Goal: Find specific page/section: Find specific page/section

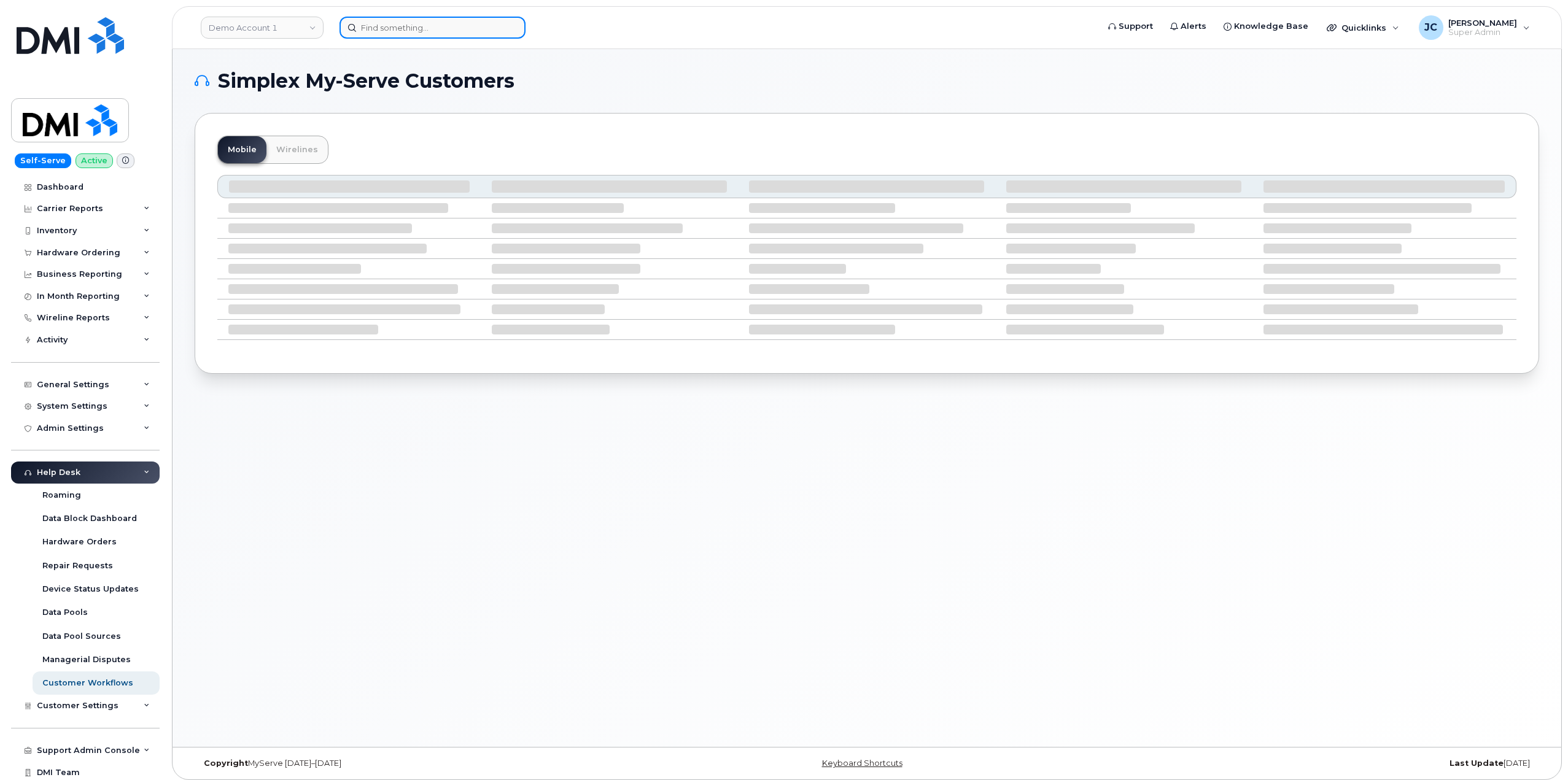
click at [440, 31] on input at bounding box center [432, 27] width 186 height 22
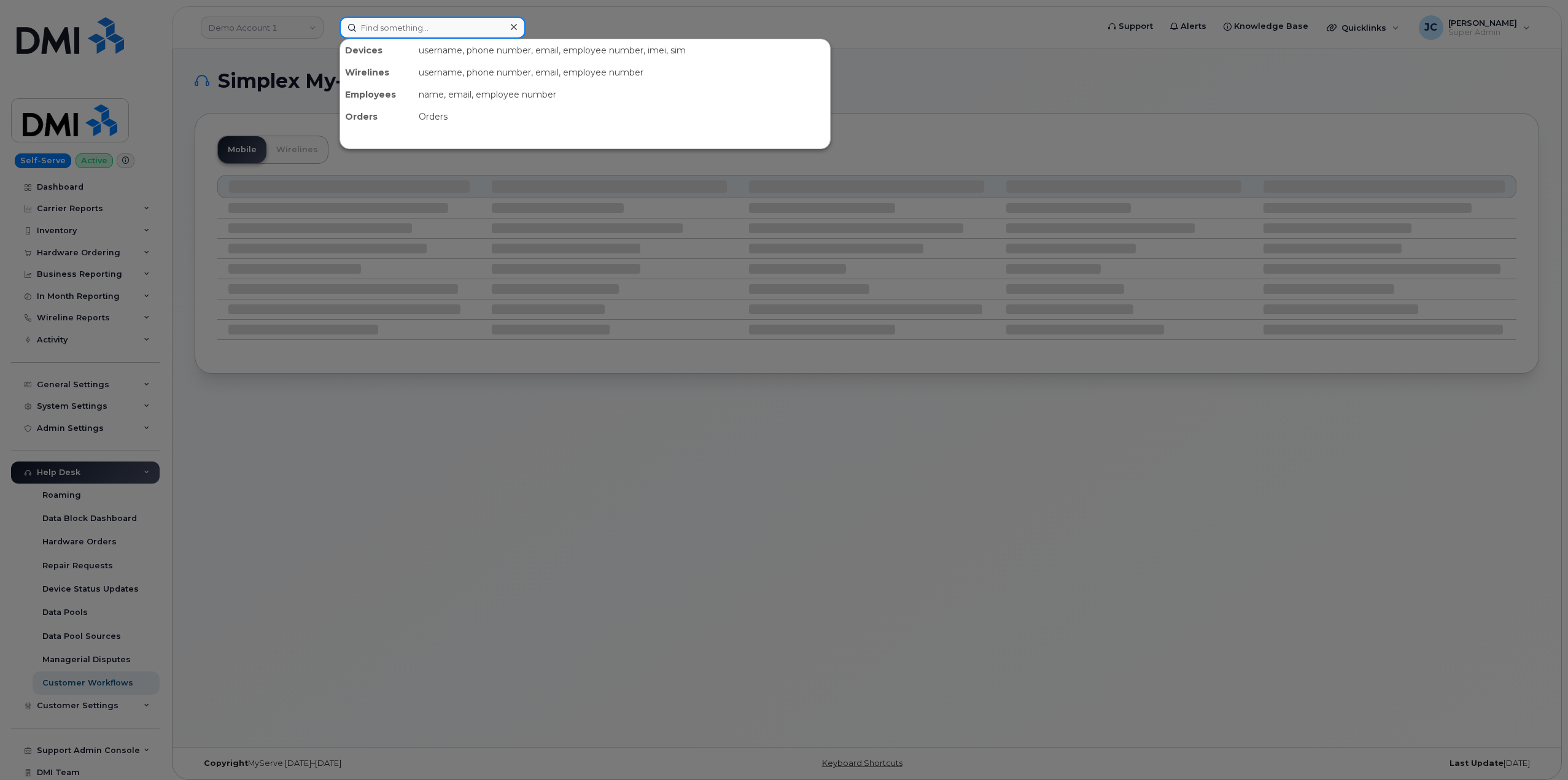
paste input "314.799.5416"
drag, startPoint x: 427, startPoint y: 33, endPoint x: 223, endPoint y: 44, distance: 204.3
click at [329, 38] on div "314.799.5416 No results" at bounding box center [714, 27] width 770 height 22
paste input "636-589-1565"
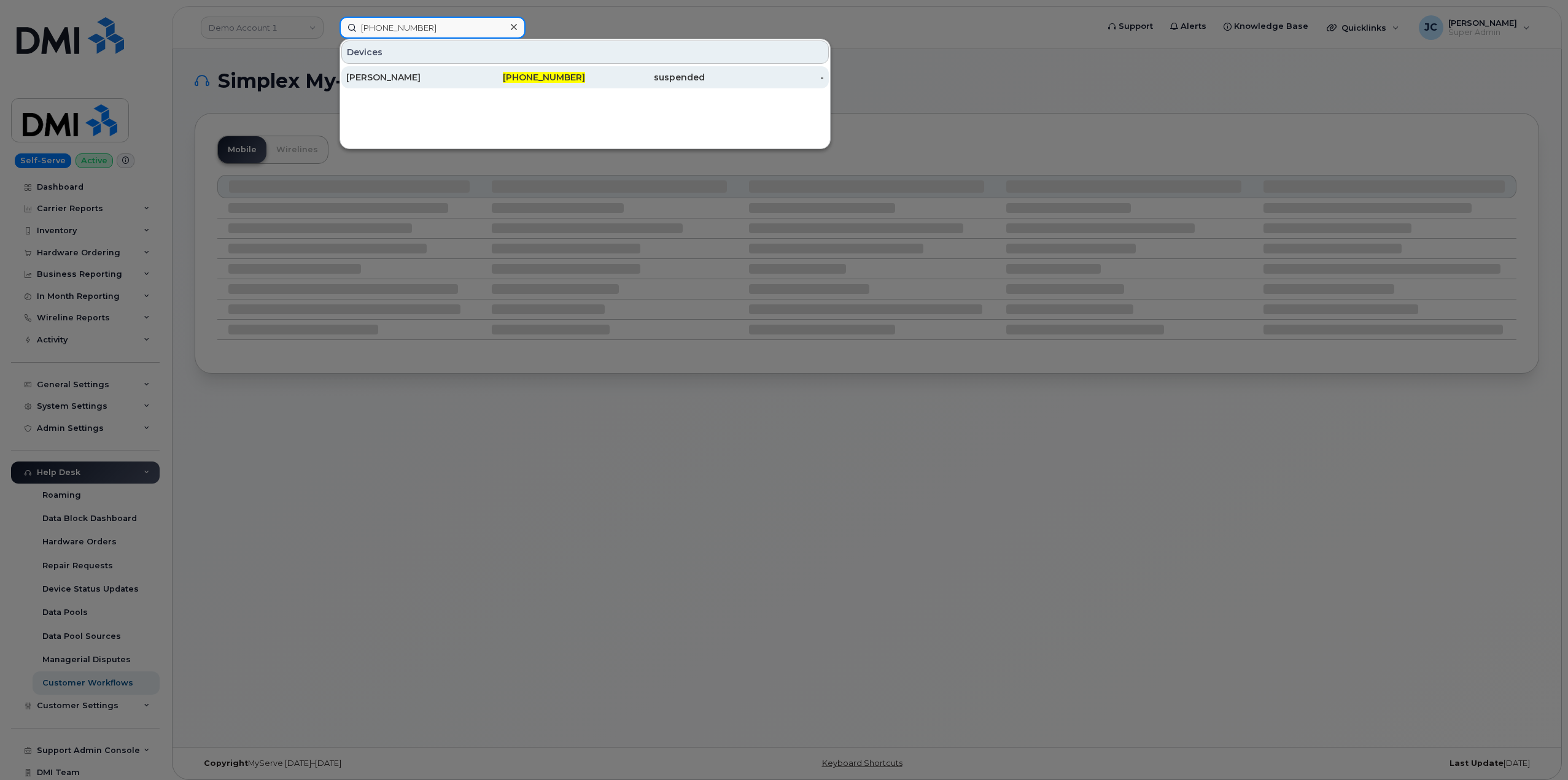
type input "636-589-1565"
click at [466, 68] on div "[PERSON_NAME]" at bounding box center [525, 78] width 119 height 22
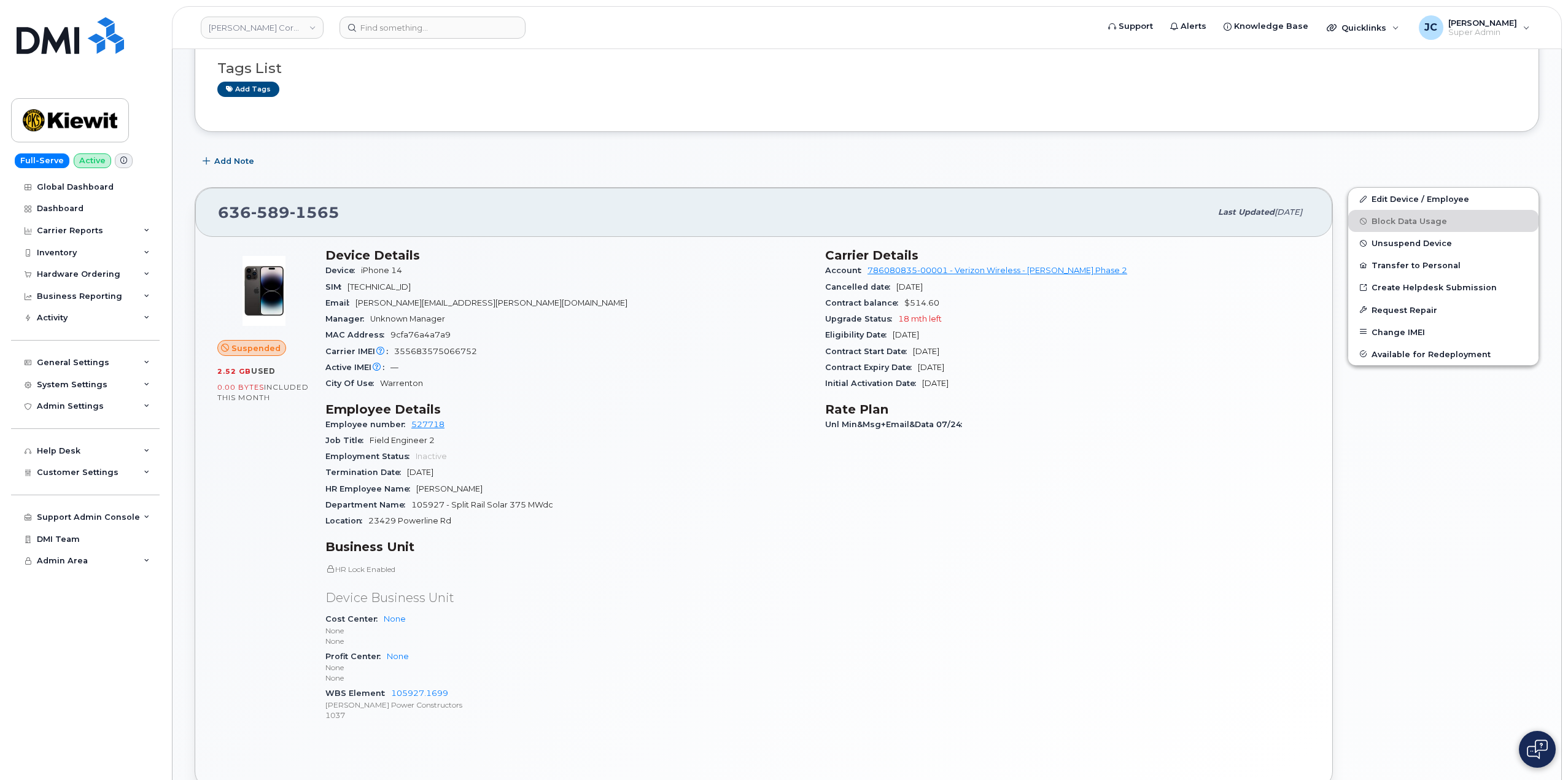
scroll to position [245, 0]
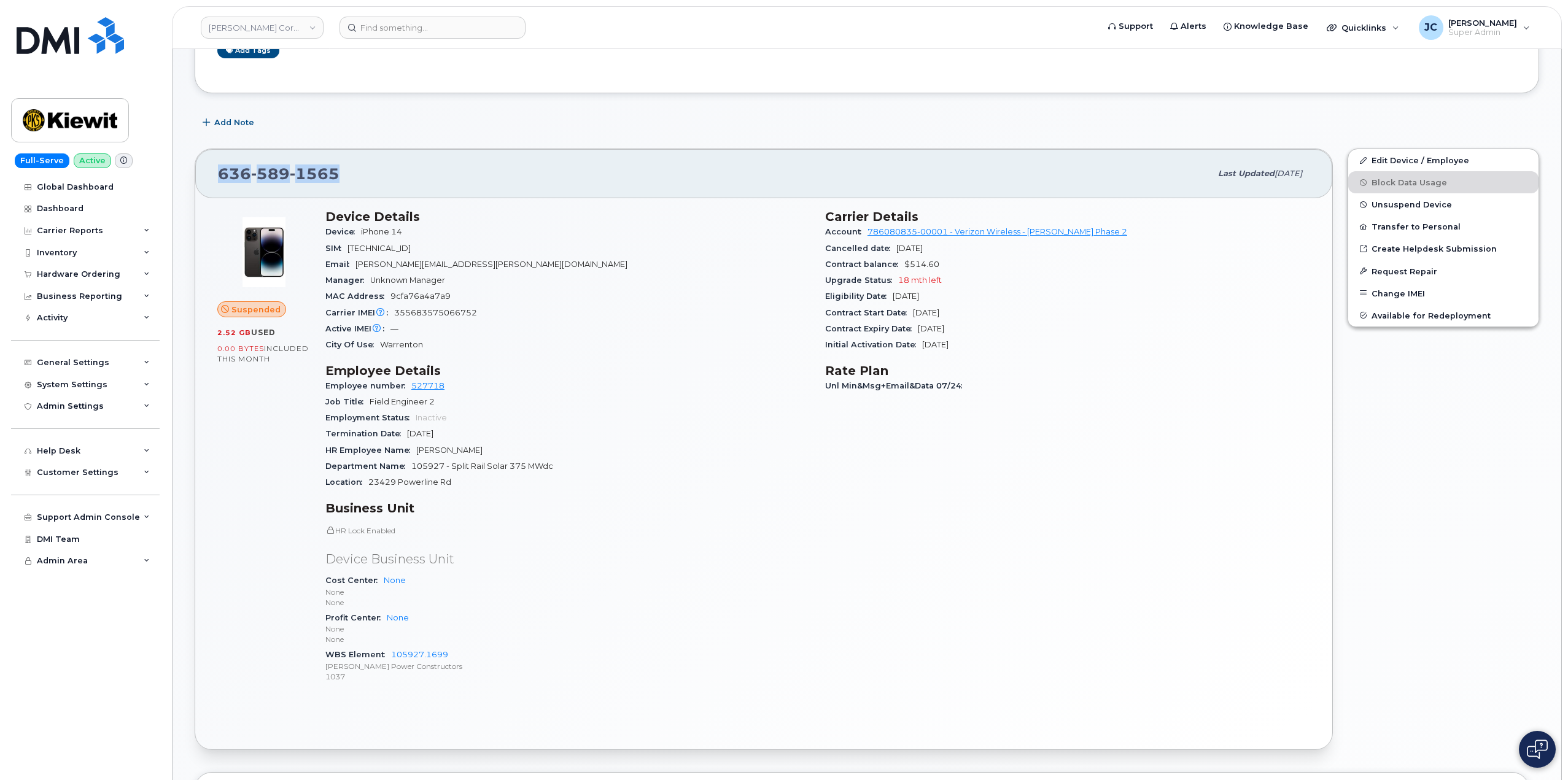
drag, startPoint x: 337, startPoint y: 172, endPoint x: 225, endPoint y: 175, distance: 112.0
click at [219, 181] on span "[PHONE_NUMBER]" at bounding box center [278, 173] width 121 height 18
copy span "[PHONE_NUMBER]"
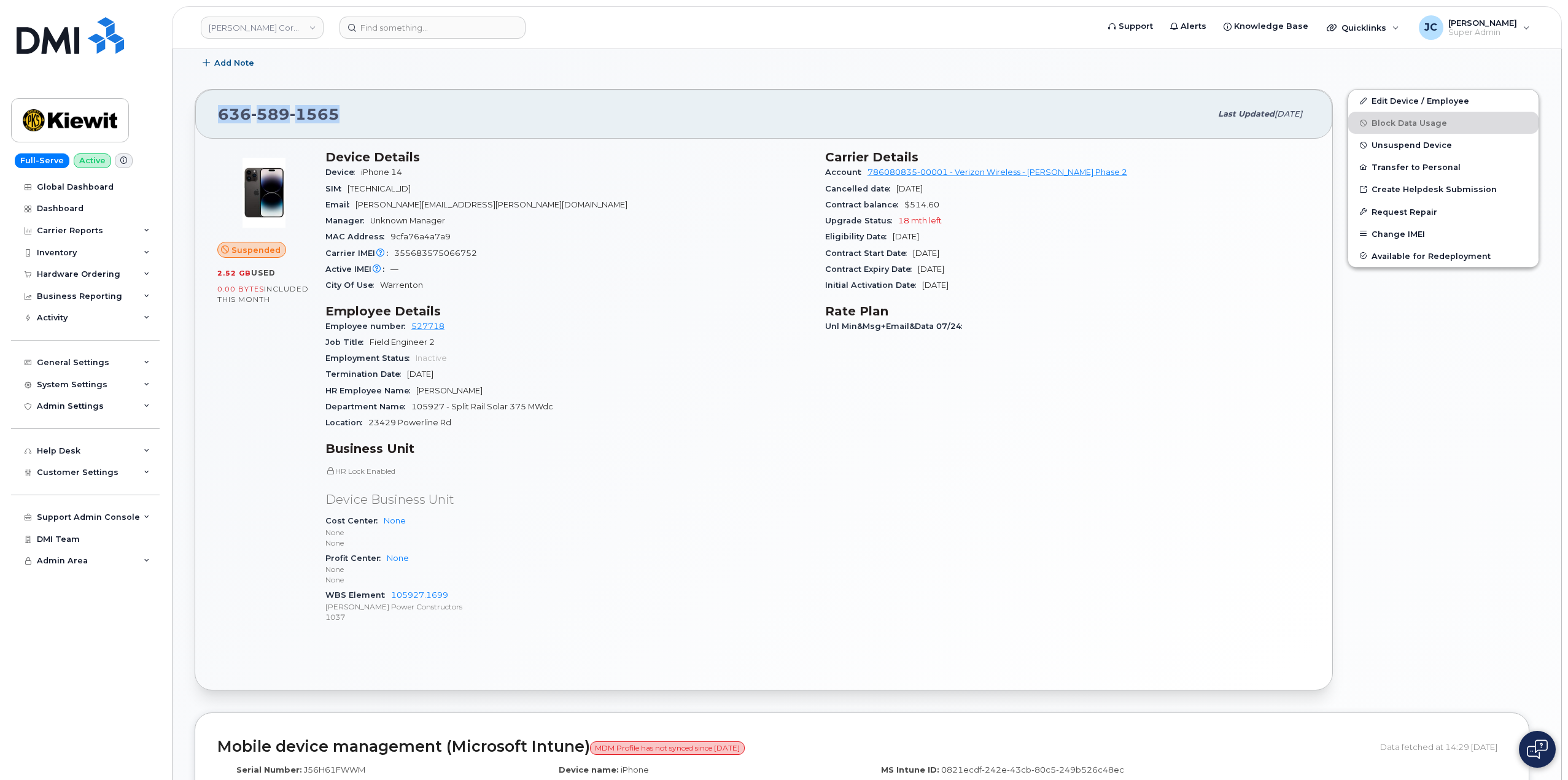
scroll to position [307, 0]
click at [425, 594] on link "105927.1699" at bounding box center [420, 593] width 57 height 9
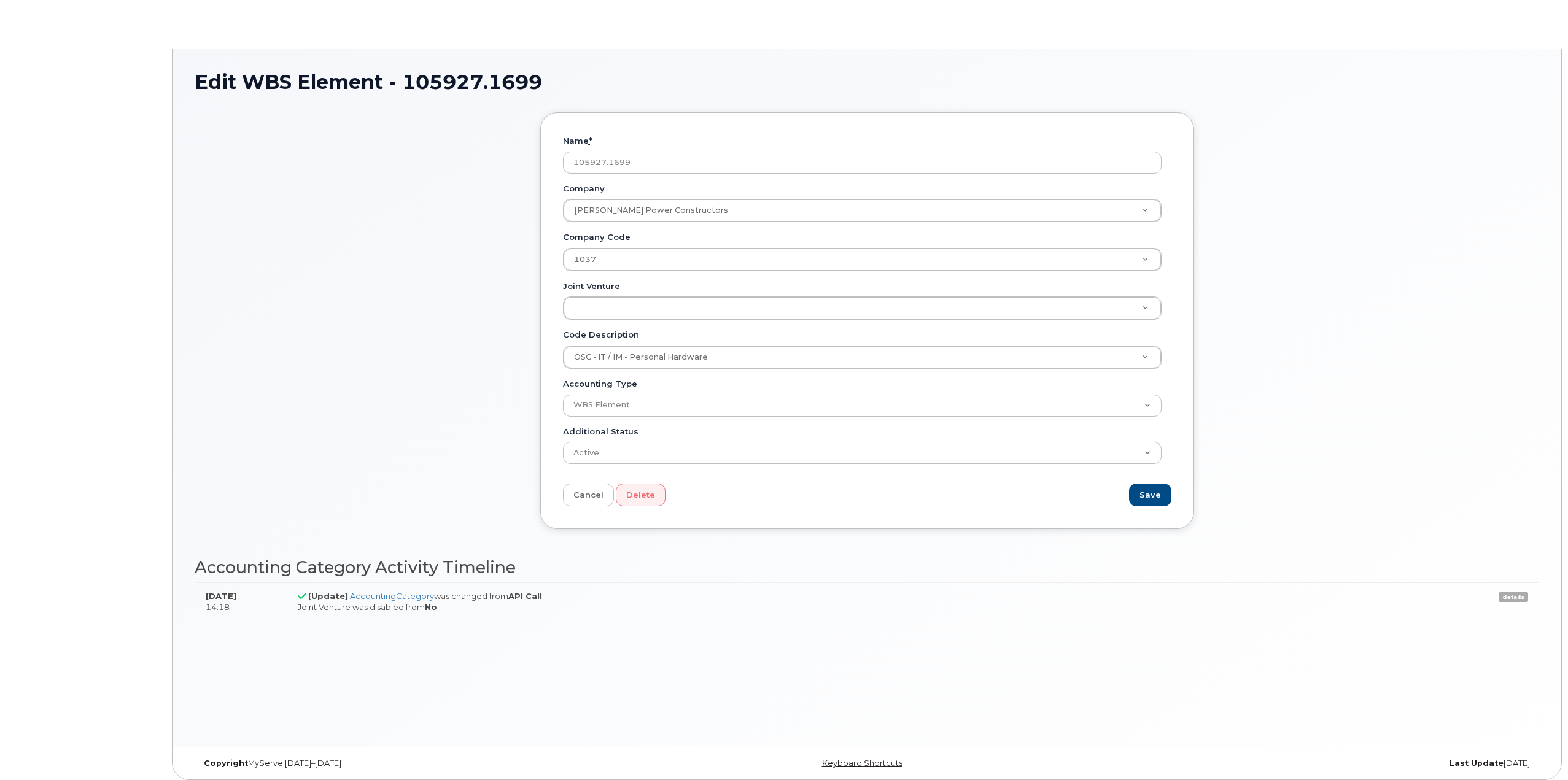
type input "OSC - IT / IM - Personal Hardware"
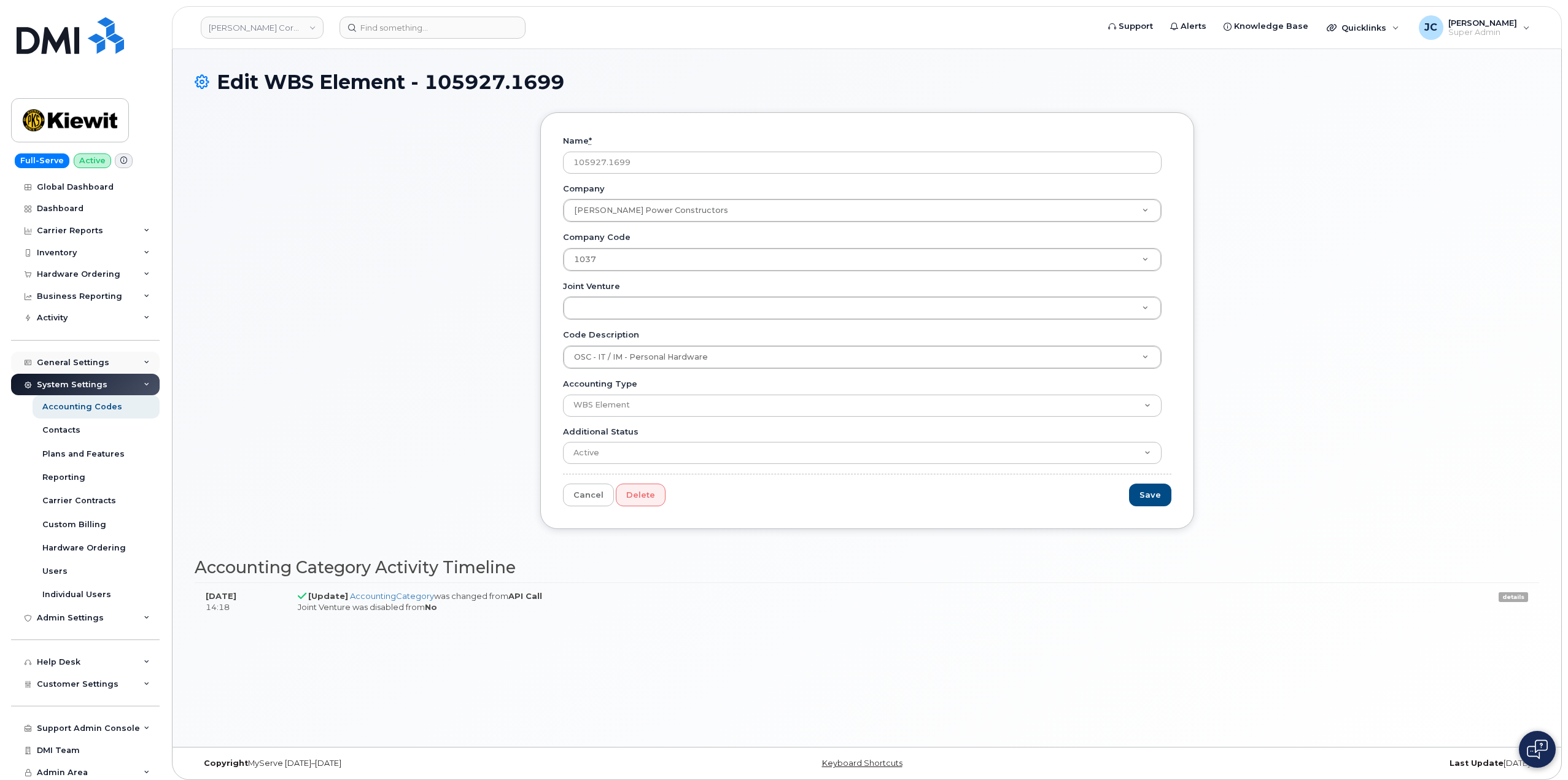
click at [81, 363] on div "General Settings" at bounding box center [72, 362] width 72 height 10
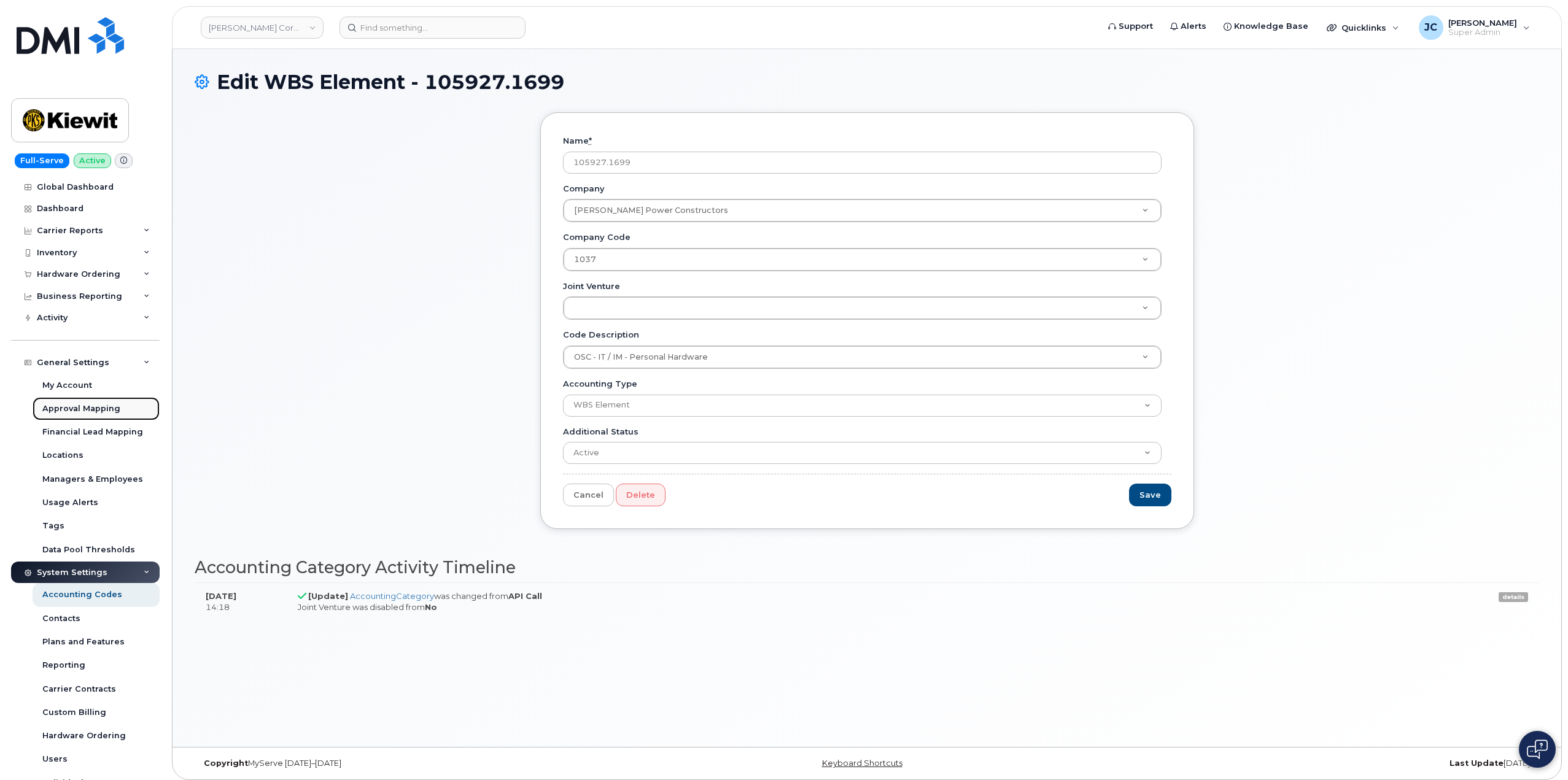
click at [86, 406] on div "Approval Mapping" at bounding box center [80, 409] width 78 height 11
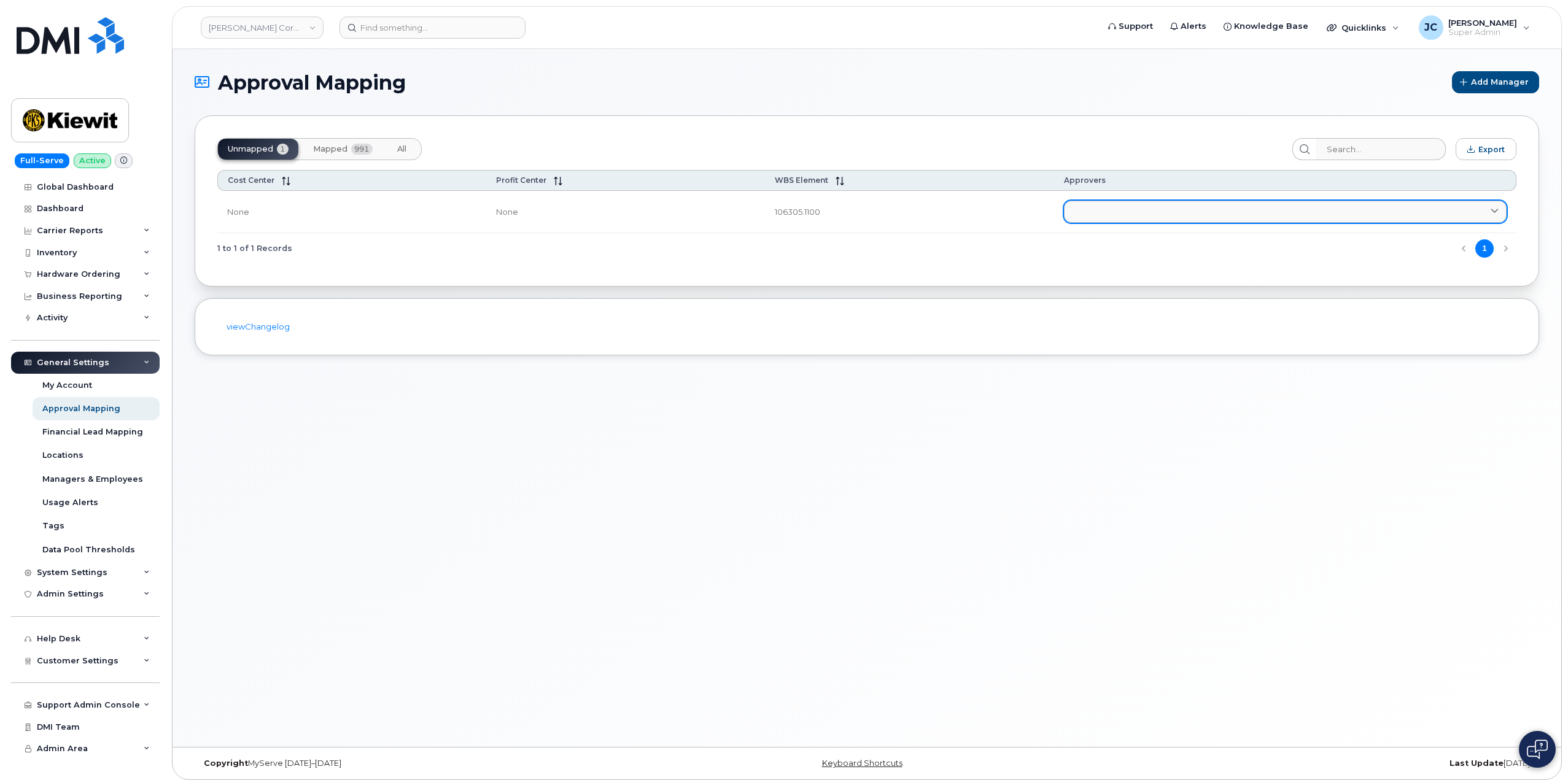
click at [1496, 207] on icon at bounding box center [1494, 211] width 8 height 8
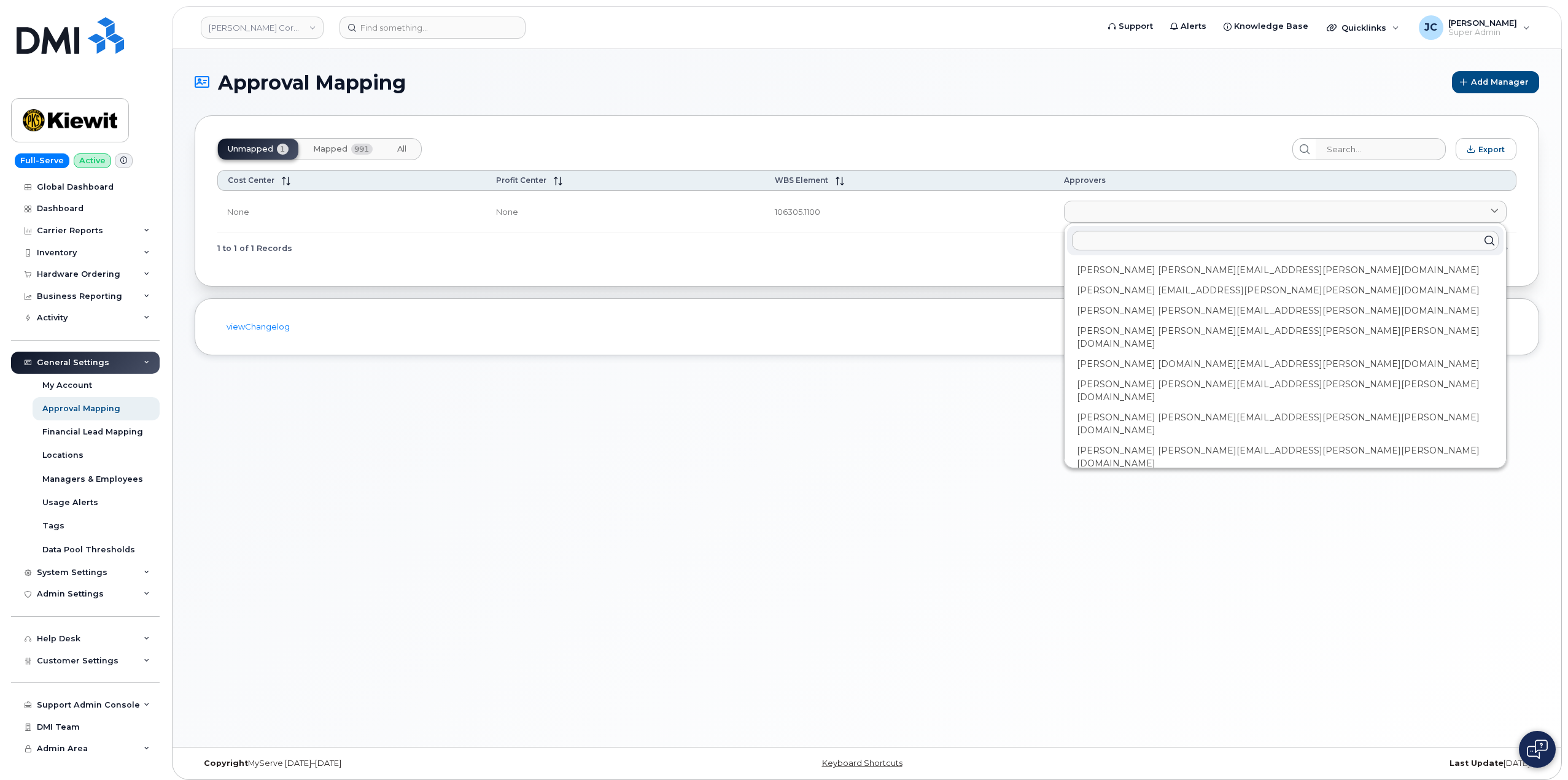
click at [379, 505] on div "Approval Mapping Add Manager Unmapped 1 Mapped 991 All Export Cost Center Profi…" at bounding box center [867, 398] width 1388 height 698
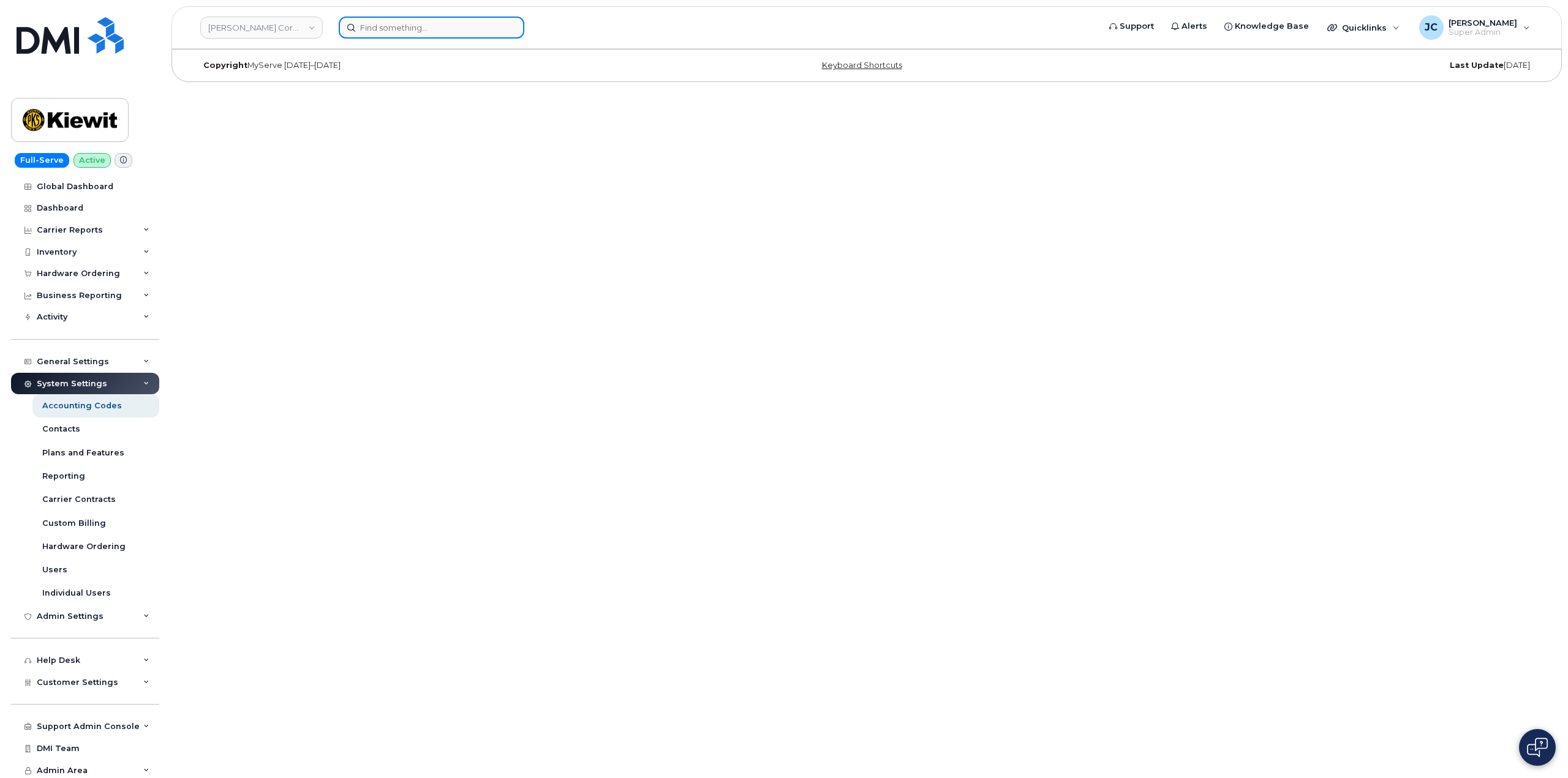
click at [443, 16] on div at bounding box center [714, 27] width 772 height 22
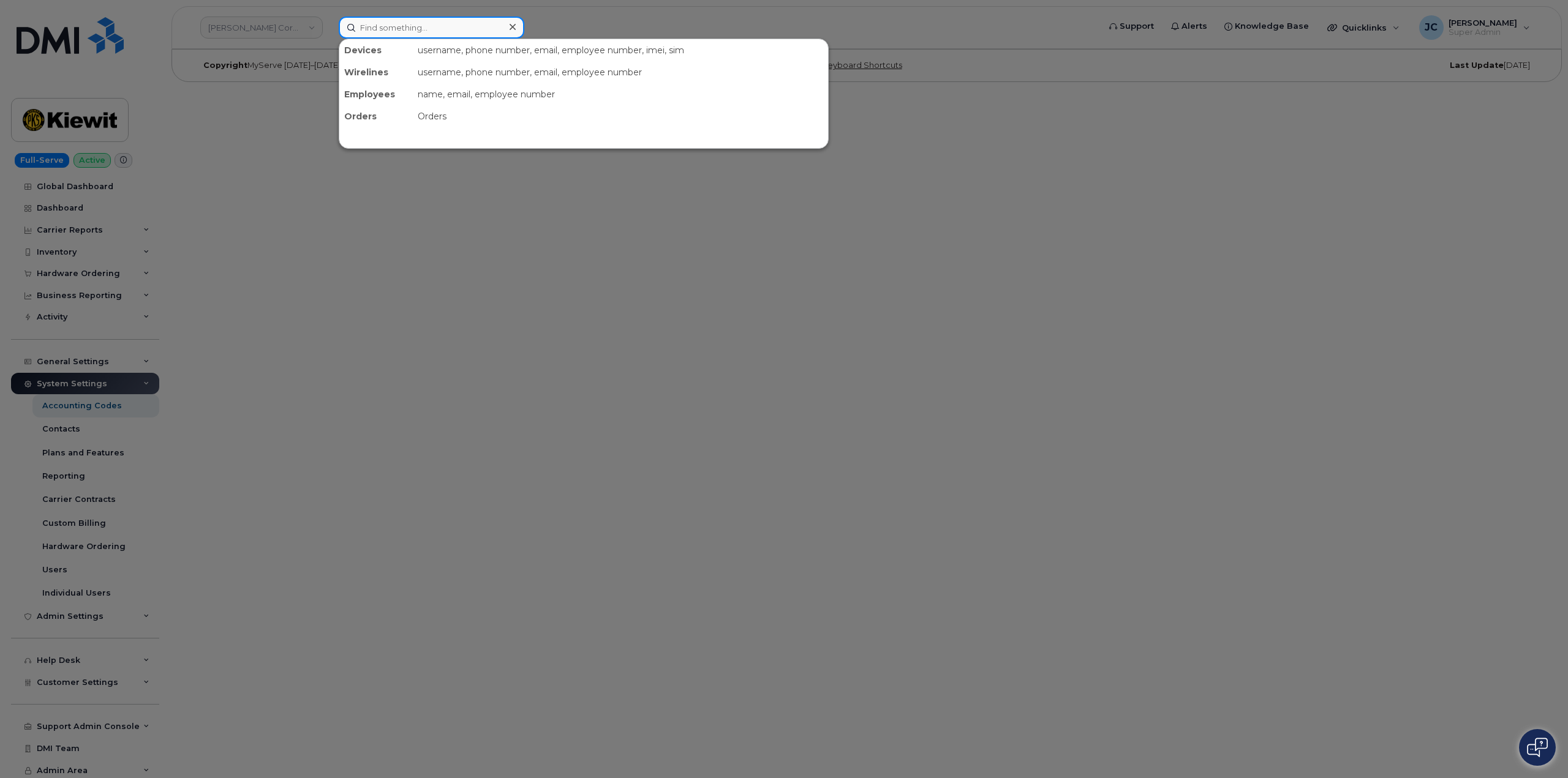
paste input "CS0781854 CS0785757"
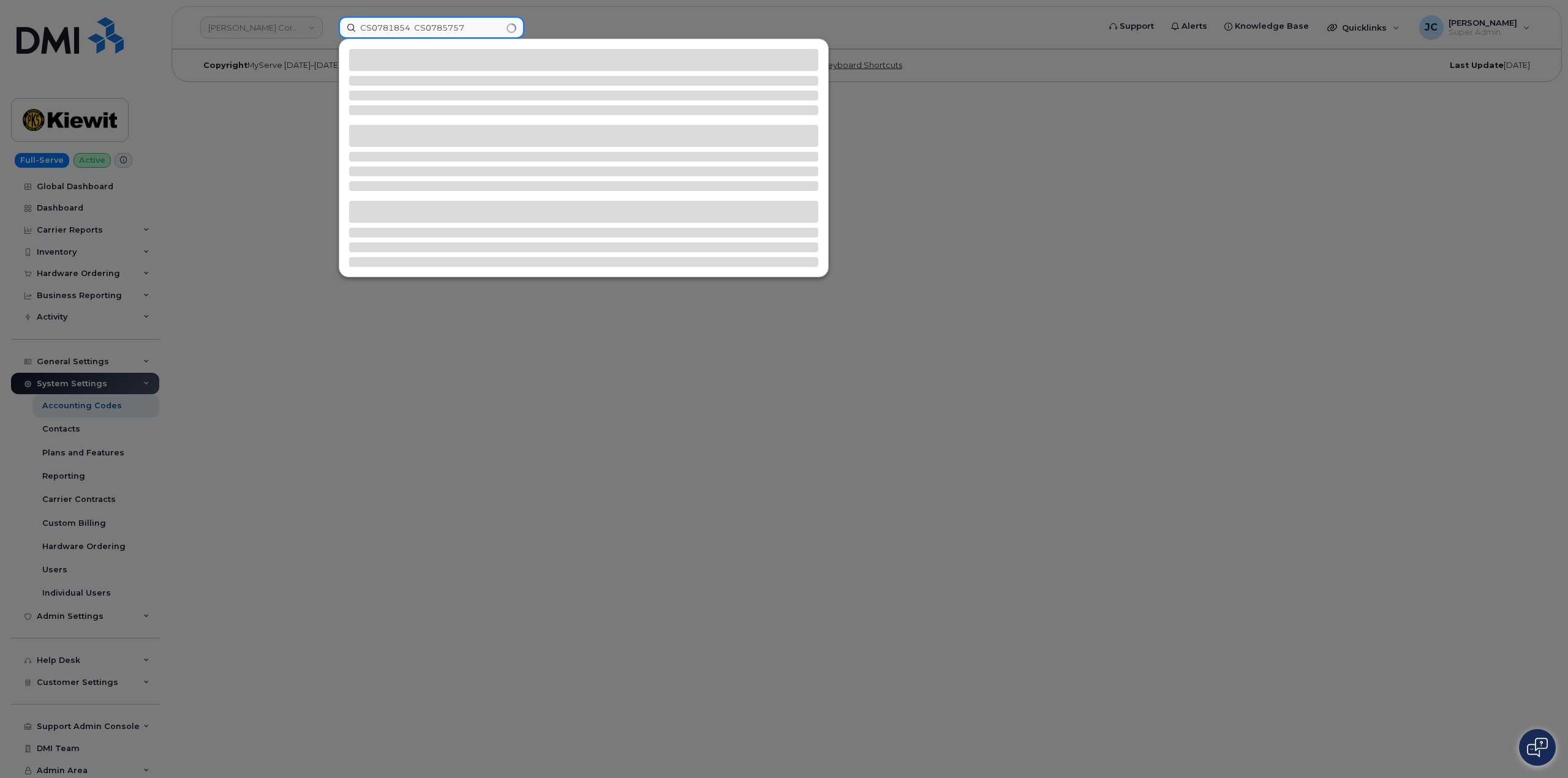
click at [492, 32] on input "CS0781854 CS0785757" at bounding box center [431, 27] width 186 height 22
drag, startPoint x: 491, startPoint y: 18, endPoint x: 323, endPoint y: 27, distance: 168.2
click at [338, 30] on div "CS0781854 CS0785757" at bounding box center [714, 27] width 772 height 22
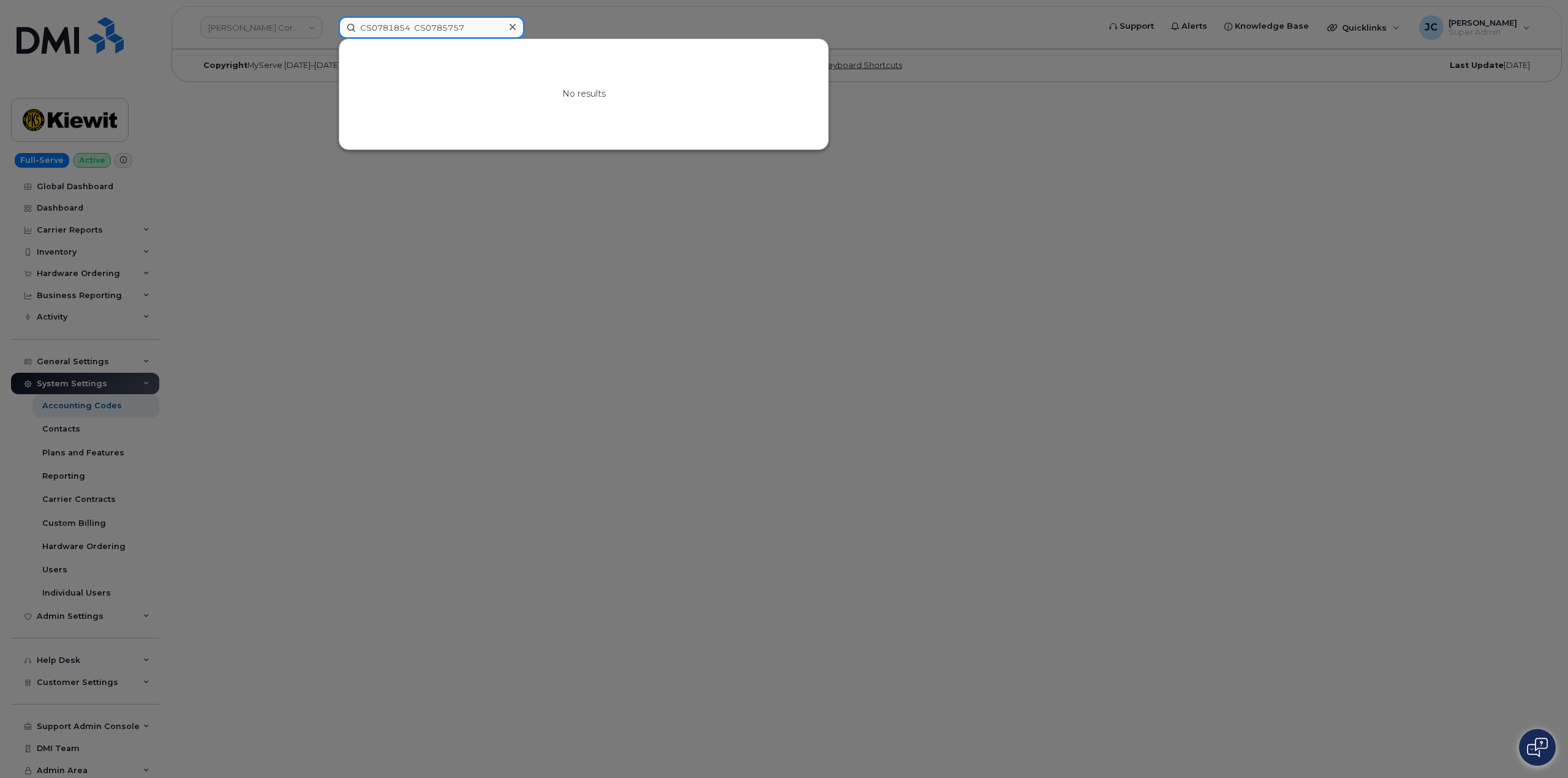
type input "CS0781854 CS0785757"
click at [516, 29] on div at bounding box center [512, 27] width 18 height 18
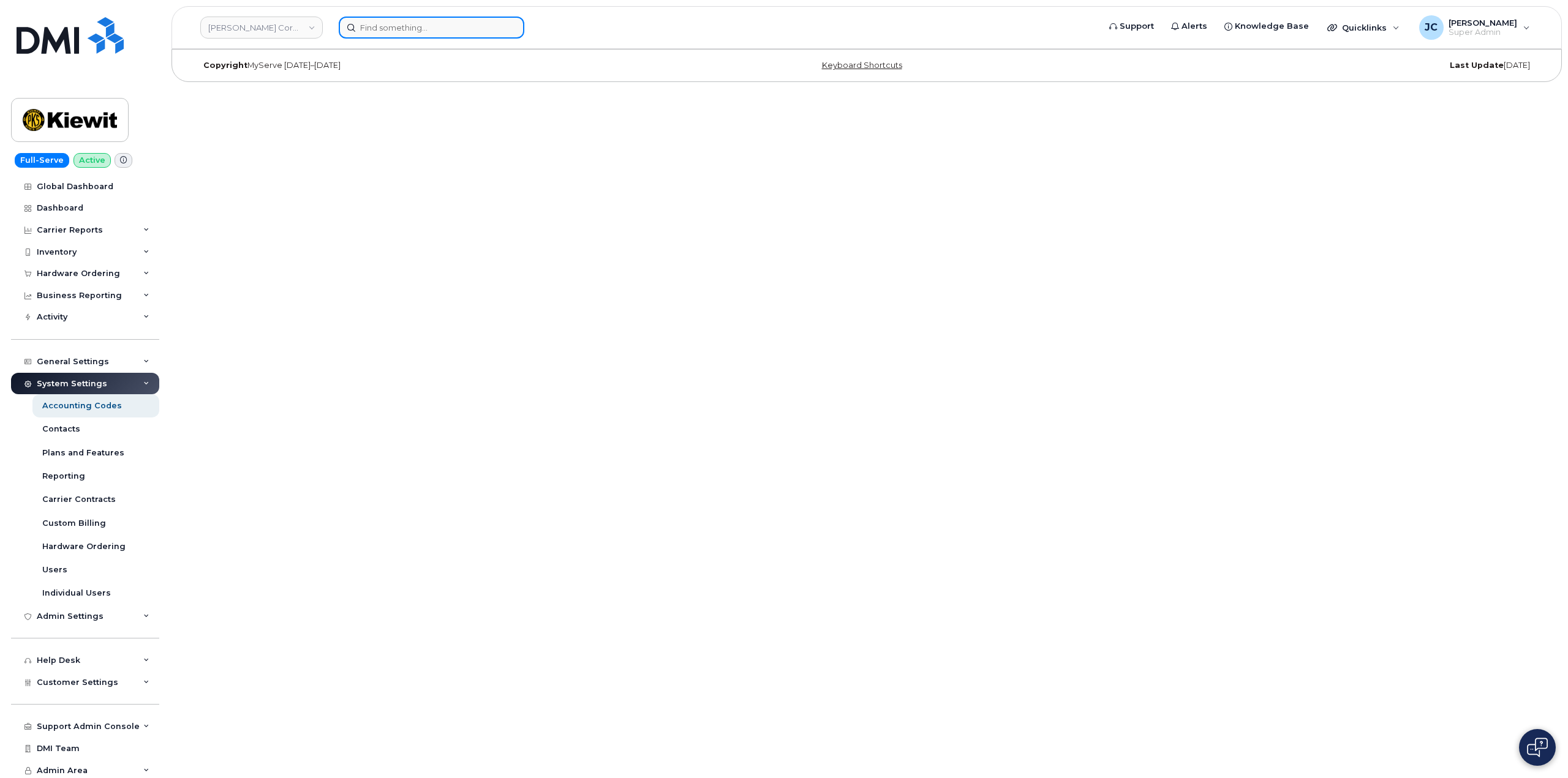
click at [474, 35] on input at bounding box center [431, 27] width 186 height 22
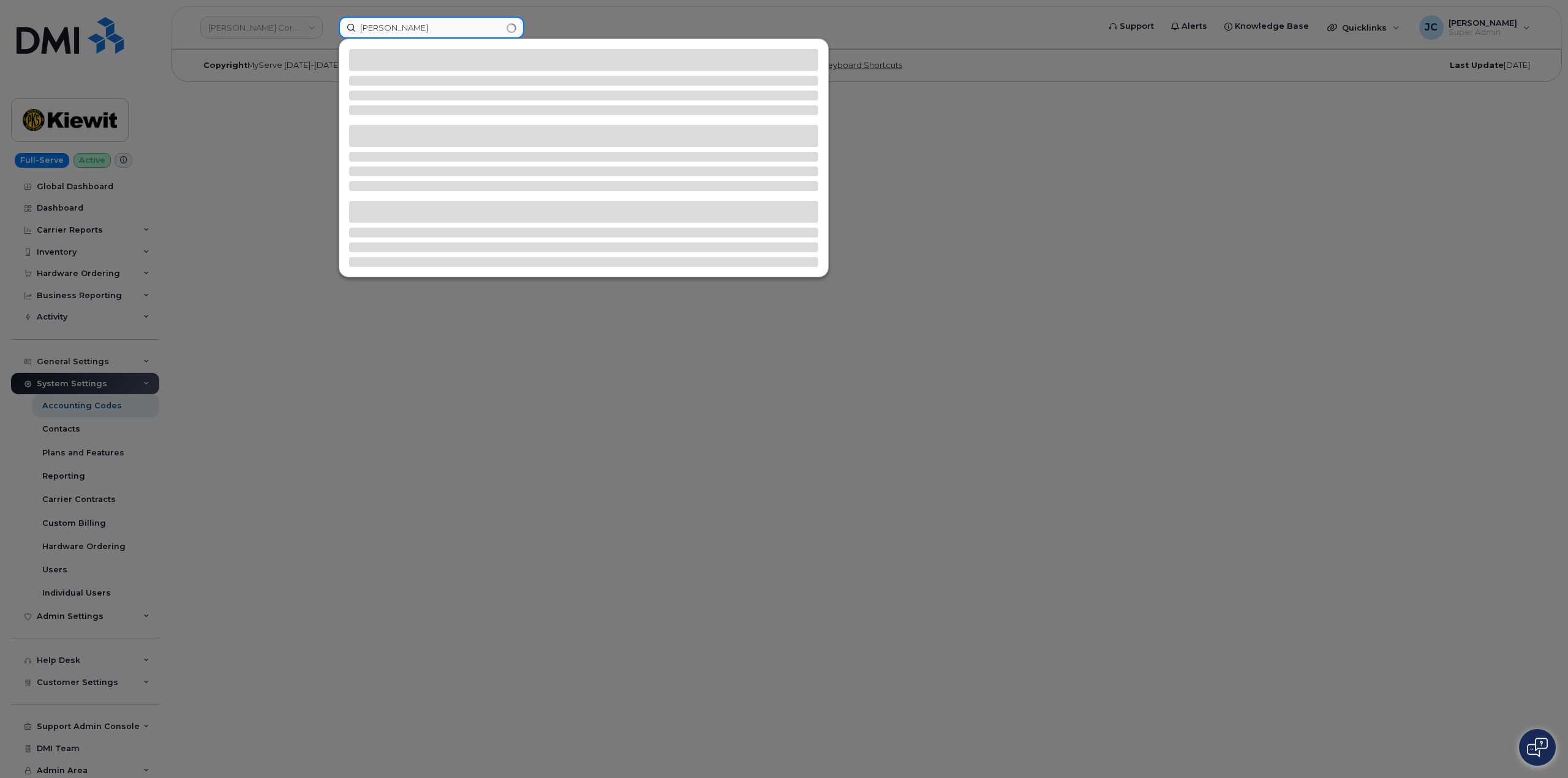
type input "omar alvarez"
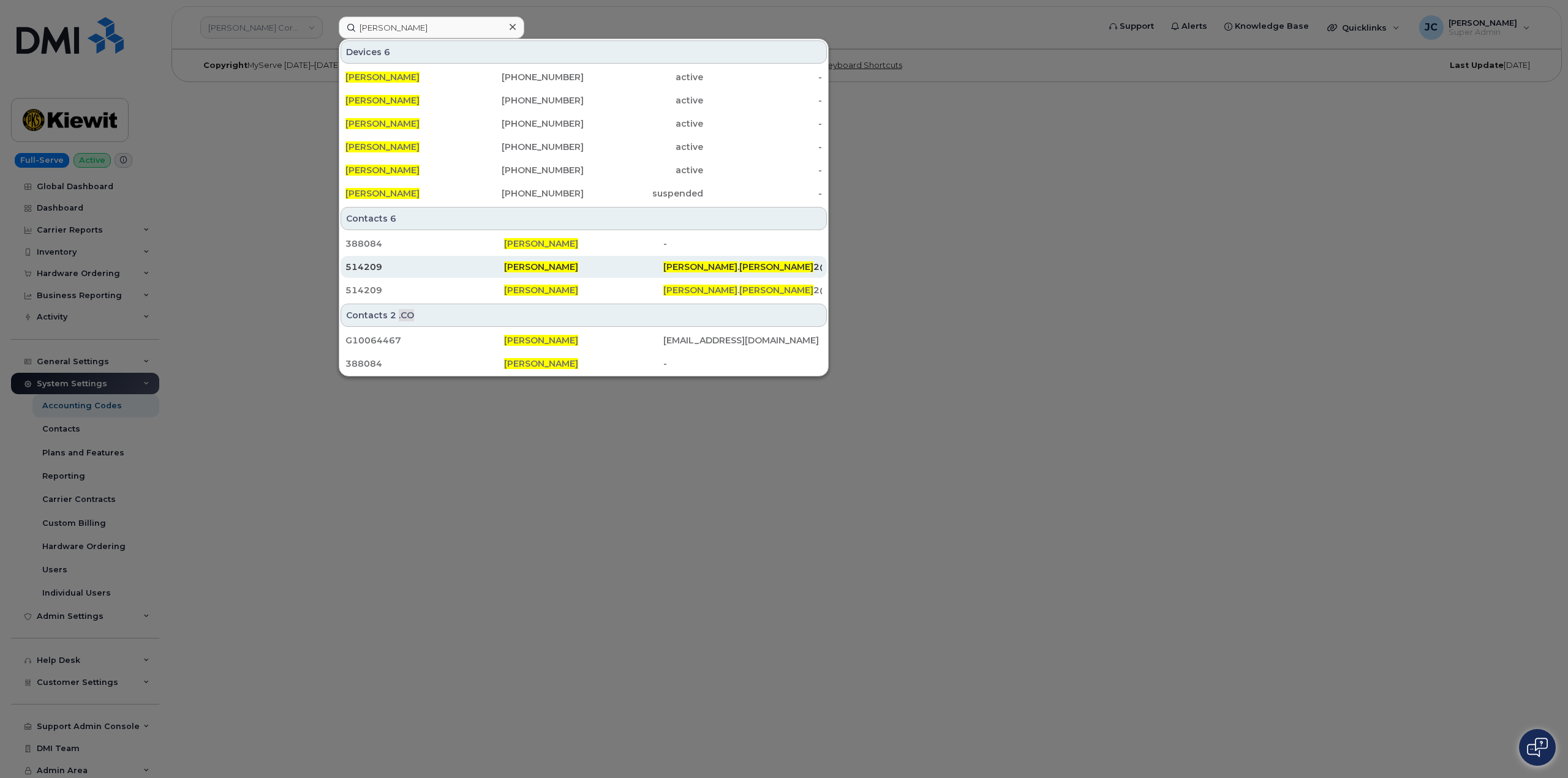
click at [528, 269] on span "Omar Alvarez" at bounding box center [541, 267] width 74 height 11
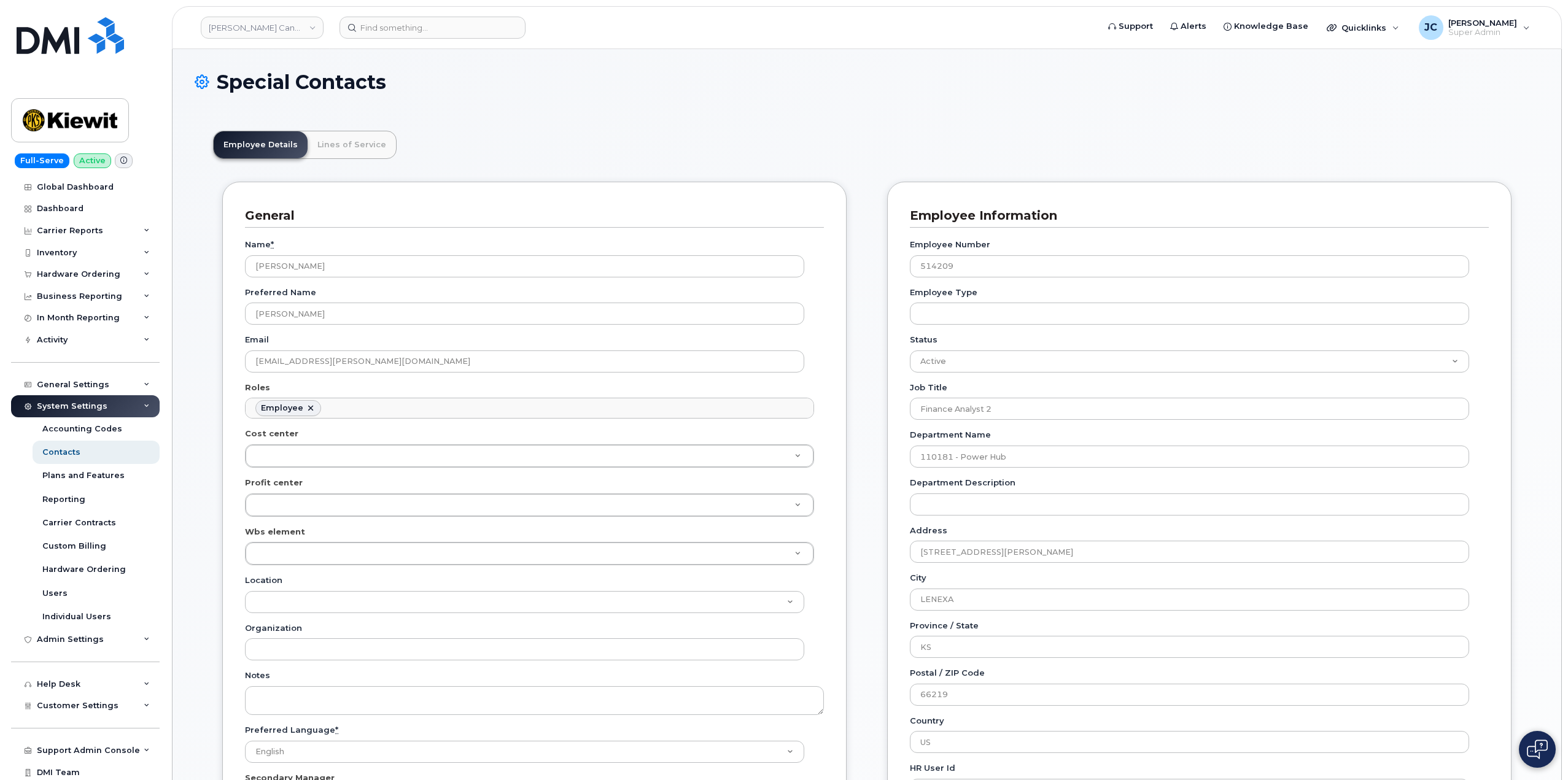
scroll to position [36, 0]
drag, startPoint x: 410, startPoint y: 361, endPoint x: 266, endPoint y: 358, distance: 144.0
click at [223, 352] on div "General Name * Omar Alvarez Preferred Name Omar Email OMAR.ALVAREZ2@KIEWIT.COM …" at bounding box center [535, 517] width 624 height 672
